Goal: Task Accomplishment & Management: Manage account settings

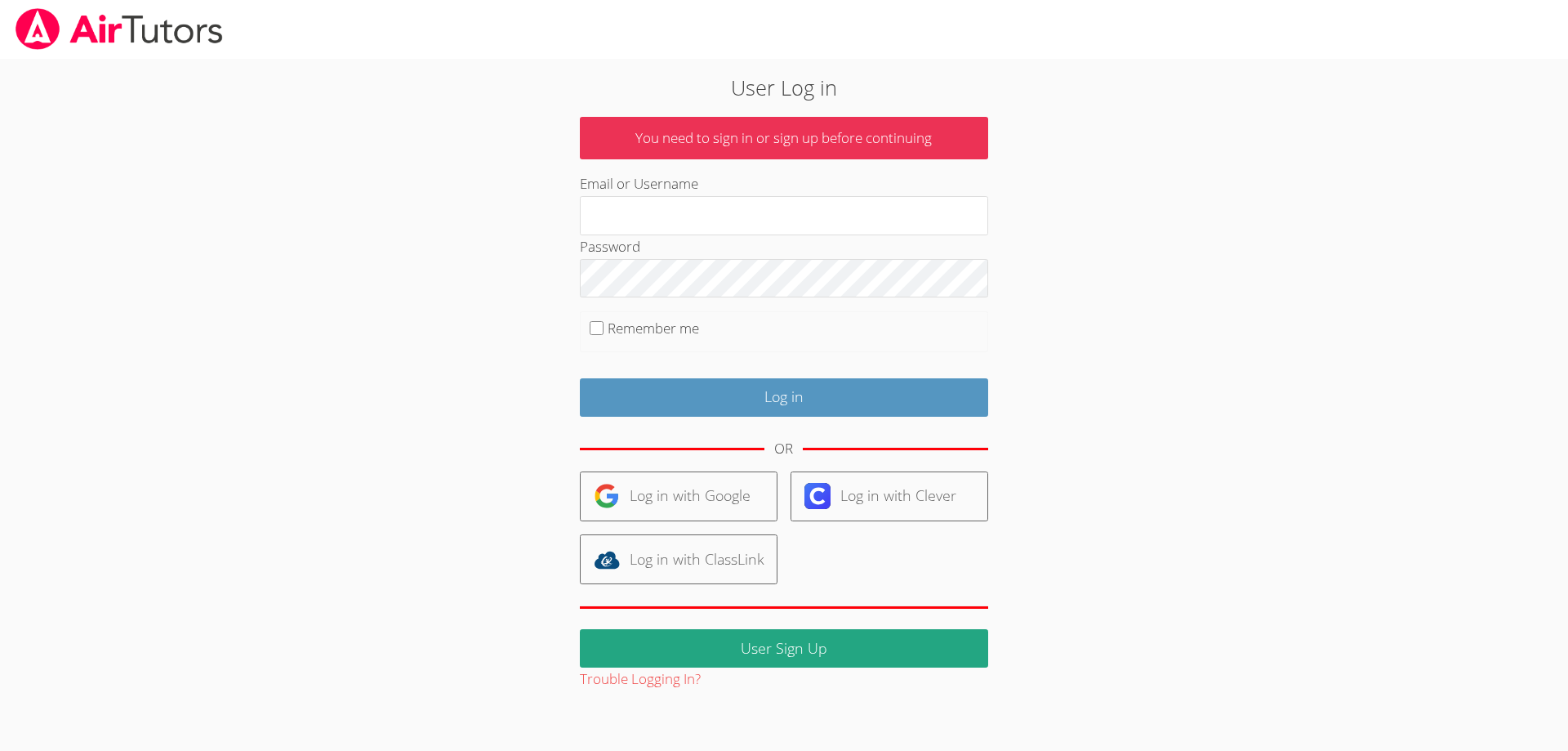
type input "[EMAIL_ADDRESS][DOMAIN_NAME]"
click at [594, 330] on input "Remember me" at bounding box center [597, 328] width 14 height 14
checkbox input "true"
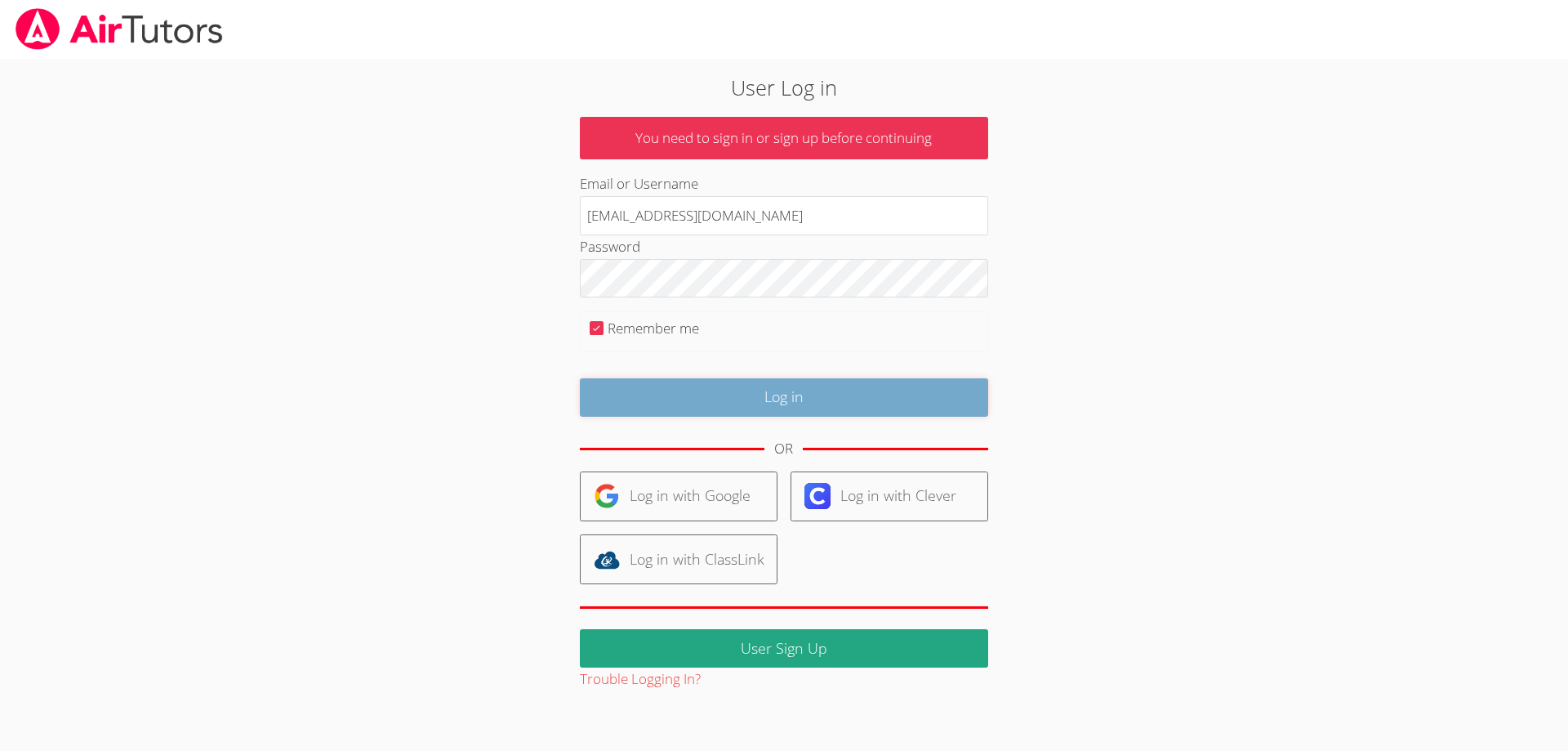
click at [774, 400] on input "Log in" at bounding box center [783, 397] width 408 height 39
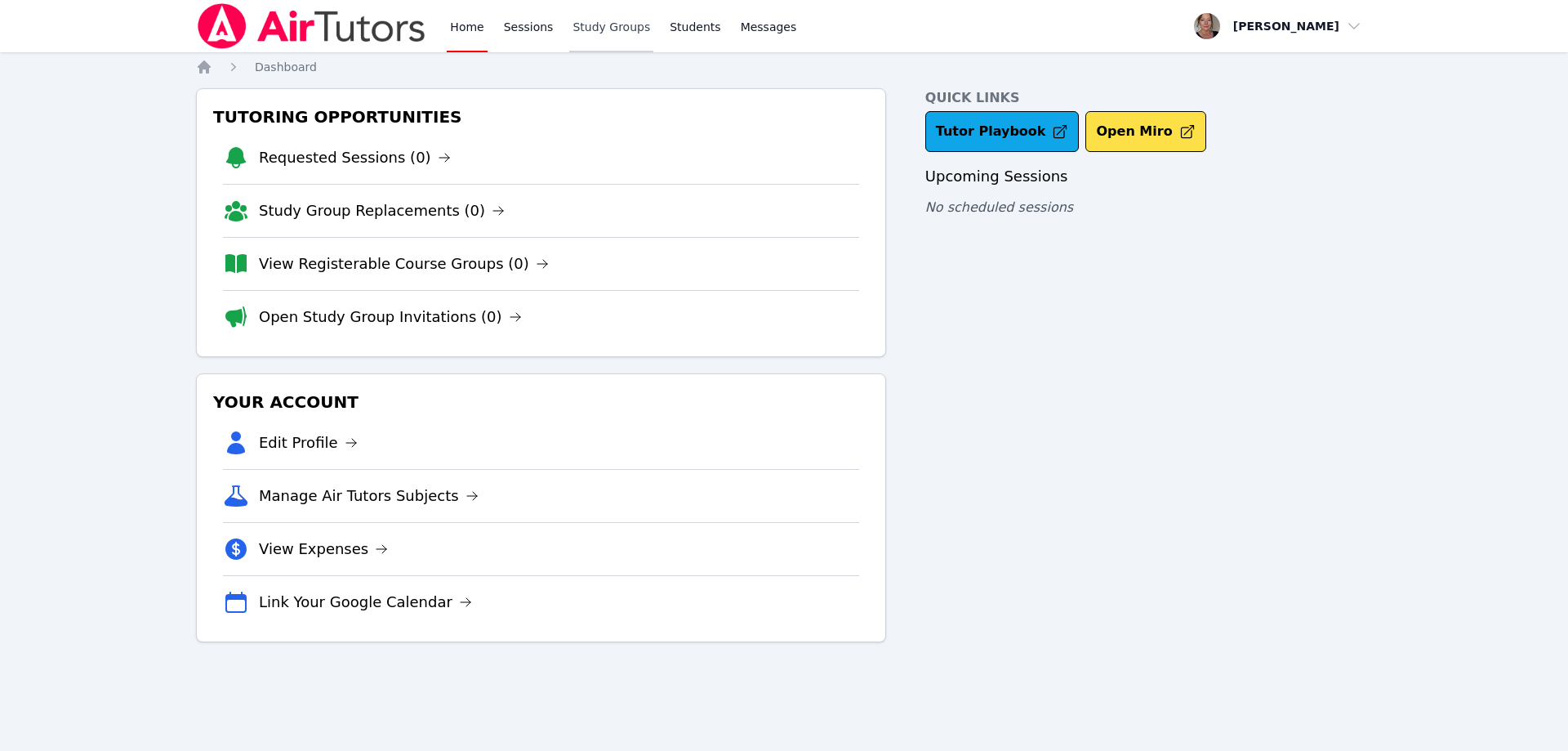
click at [593, 25] on link "Study Groups" at bounding box center [611, 26] width 84 height 52
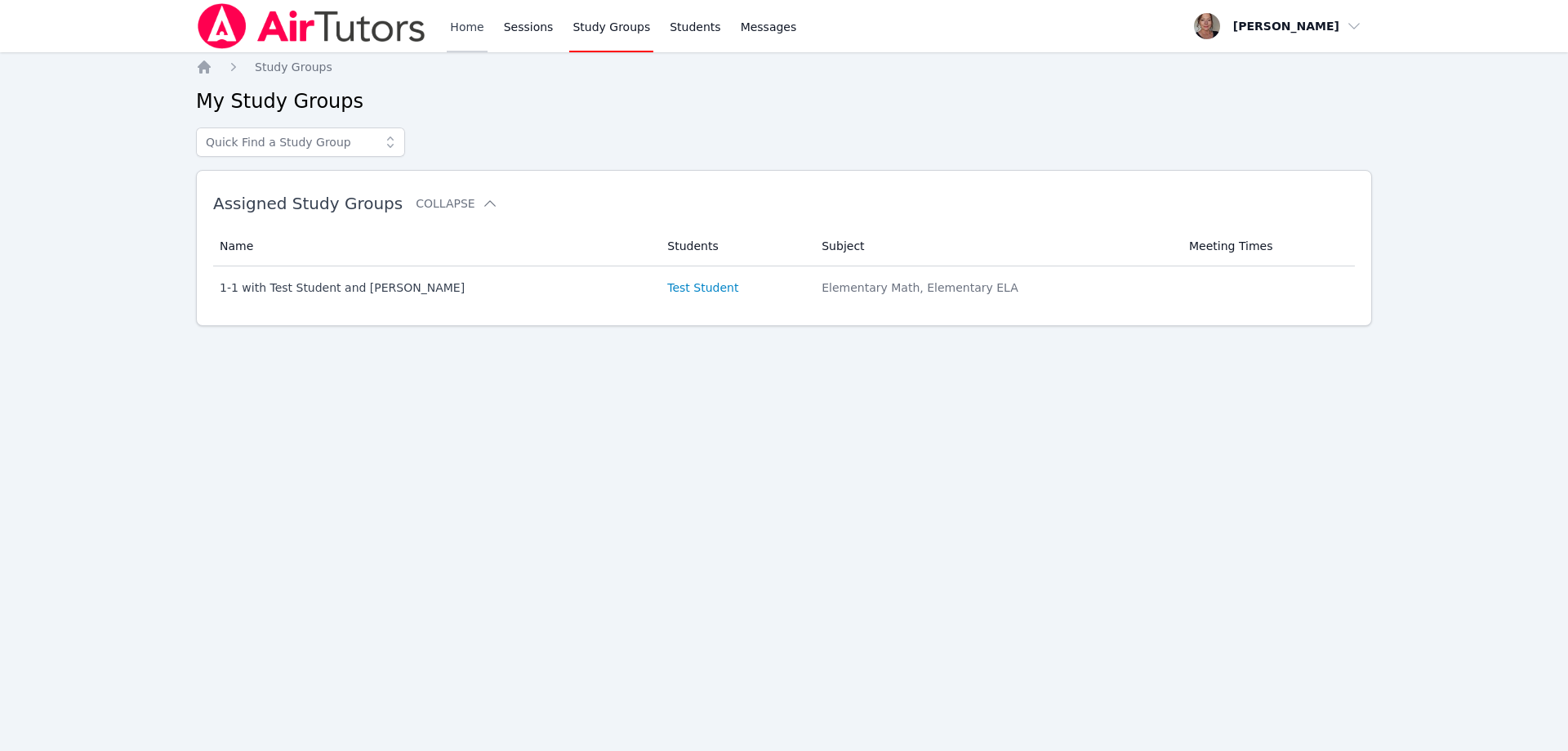
click at [468, 31] on link "Home" at bounding box center [466, 26] width 40 height 52
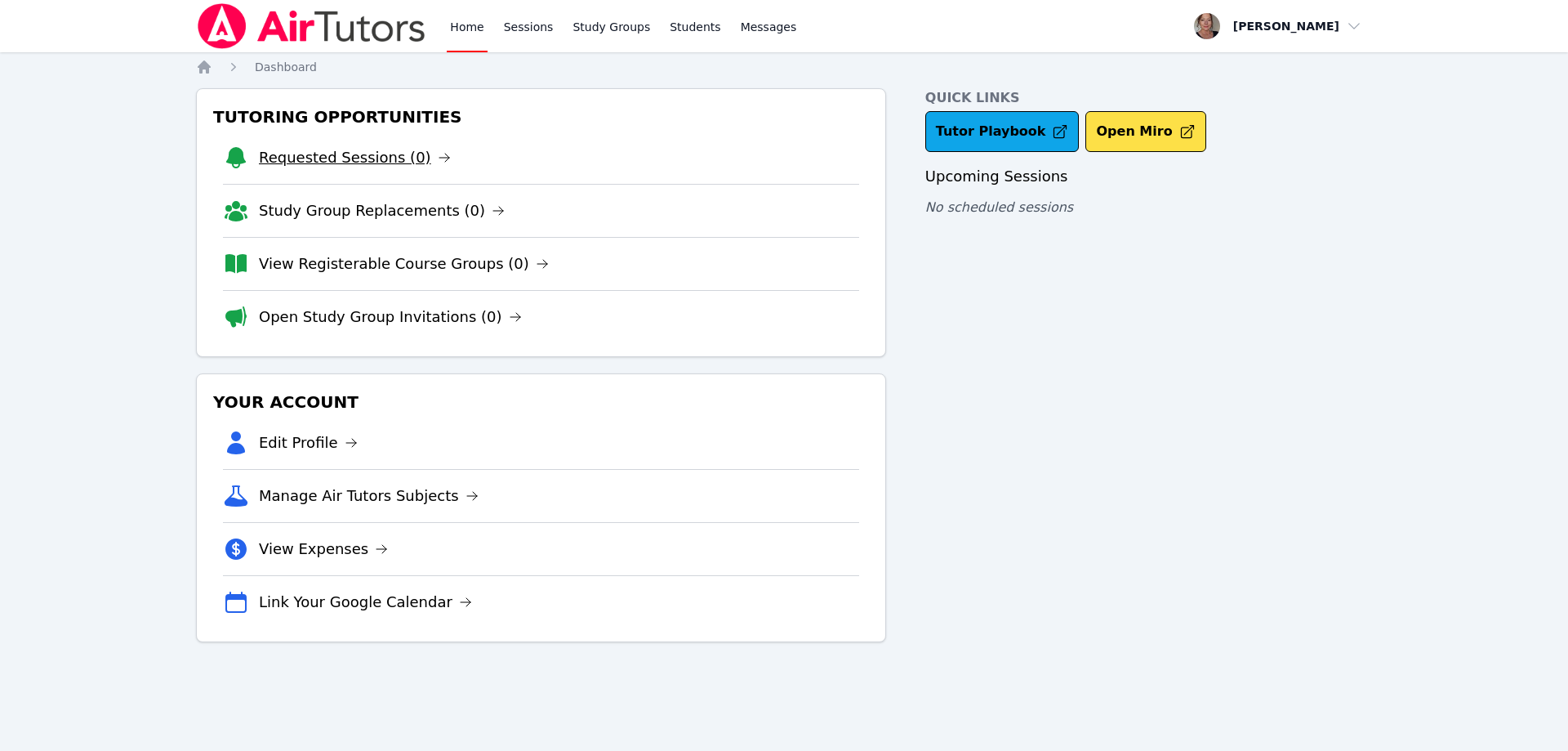
click at [346, 162] on link "Requested Sessions (0)" at bounding box center [354, 157] width 191 height 23
click at [307, 217] on link "Study Group Replacements (0)" at bounding box center [381, 211] width 246 height 23
click at [325, 266] on link "View Registerable Course Groups (0)" at bounding box center [404, 264] width 290 height 23
click at [325, 313] on link "Open Study Group Invitations (0)" at bounding box center [390, 317] width 263 height 23
